Goal: Task Accomplishment & Management: Complete application form

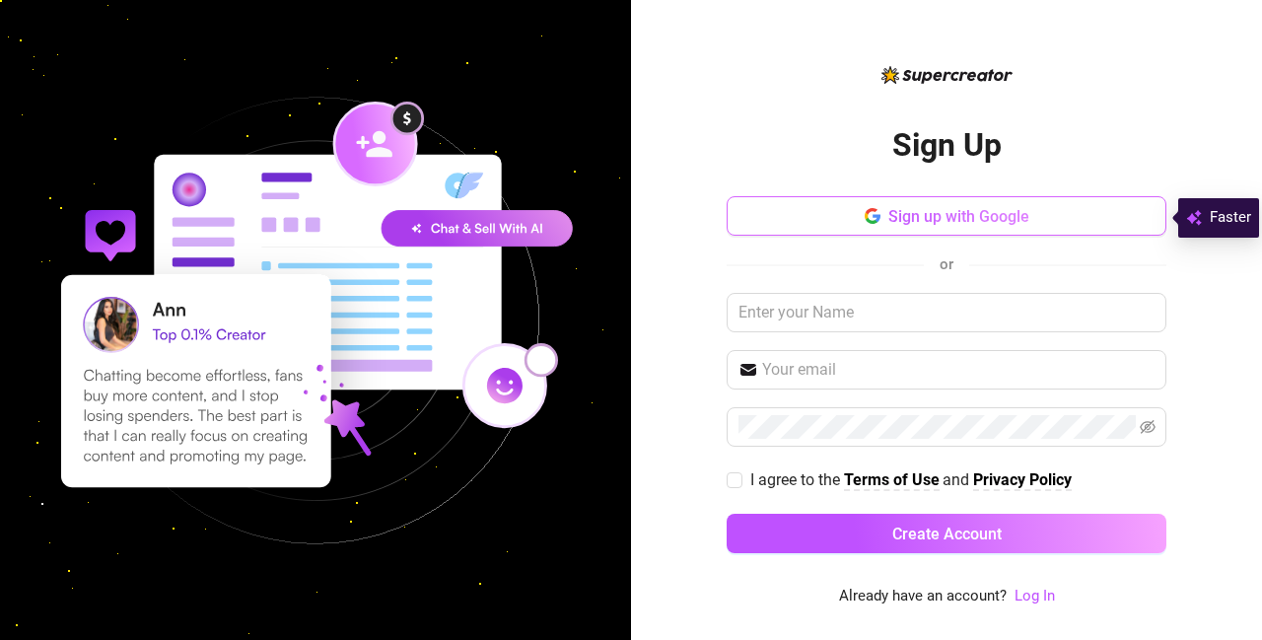
click at [777, 236] on button "Sign up with Google" at bounding box center [947, 215] width 440 height 39
